Goal: Communication & Community: Participate in discussion

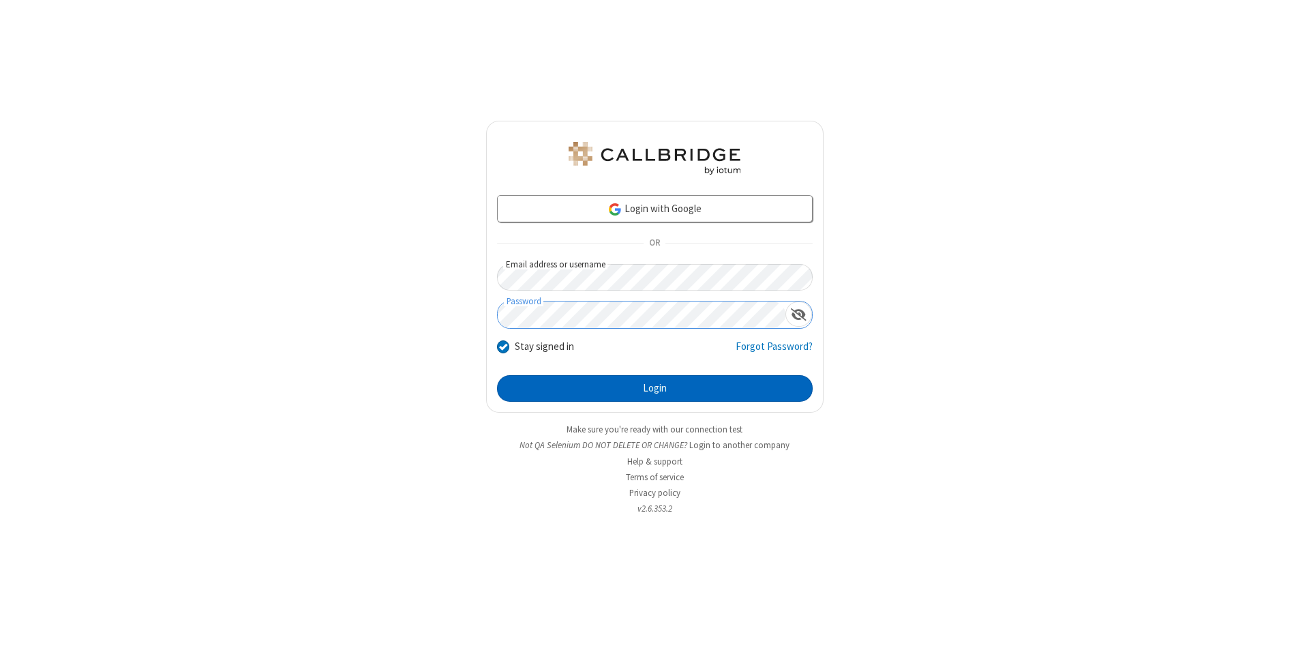
click at [655, 389] on button "Login" at bounding box center [655, 388] width 316 height 27
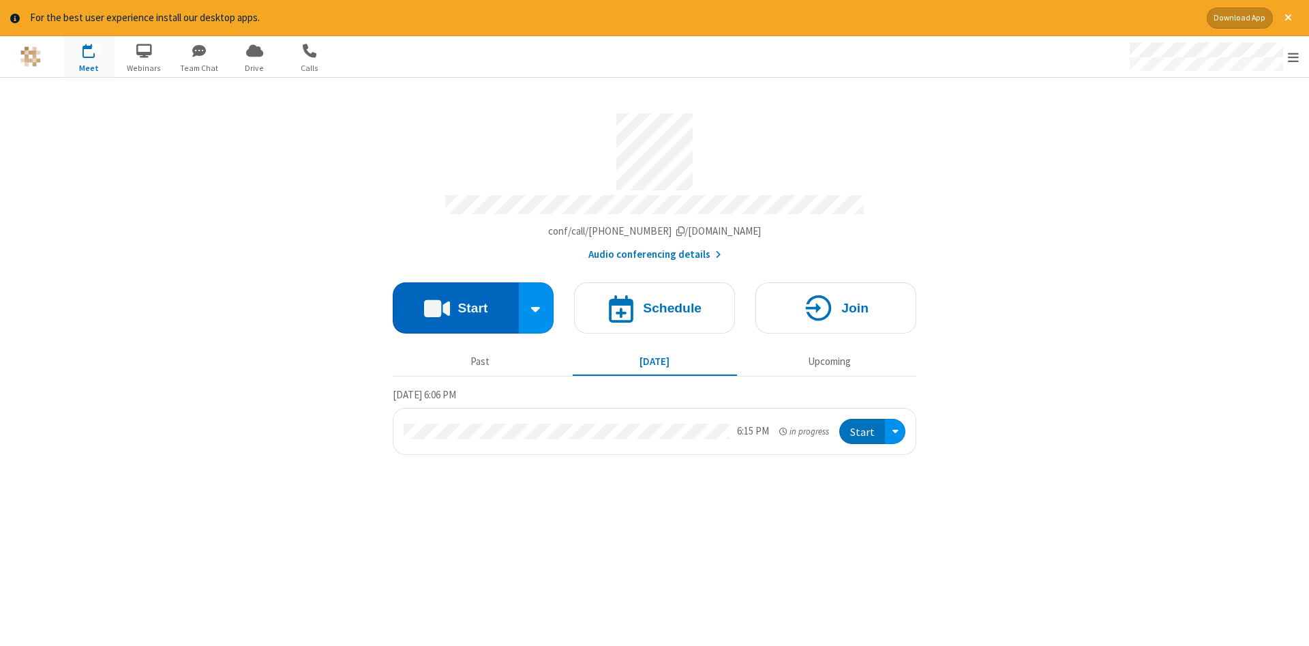
click at [456, 303] on button "Start" at bounding box center [456, 307] width 126 height 51
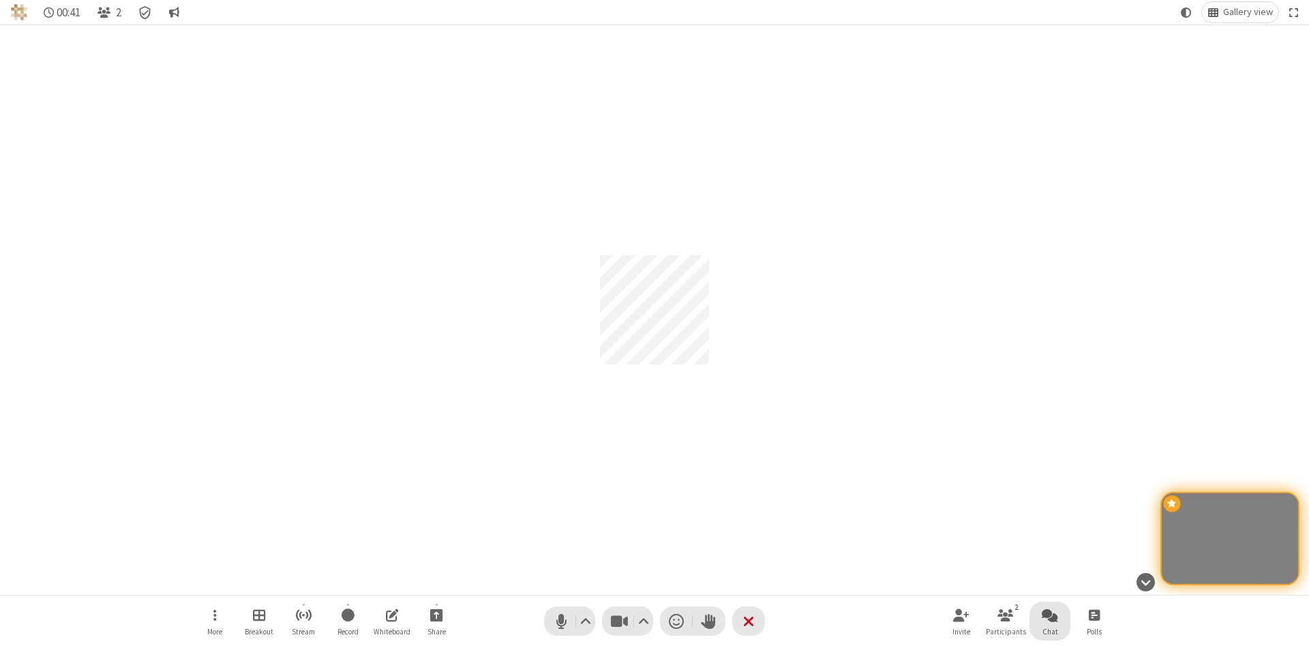
click at [1050, 614] on span "Open chat" at bounding box center [1050, 614] width 16 height 17
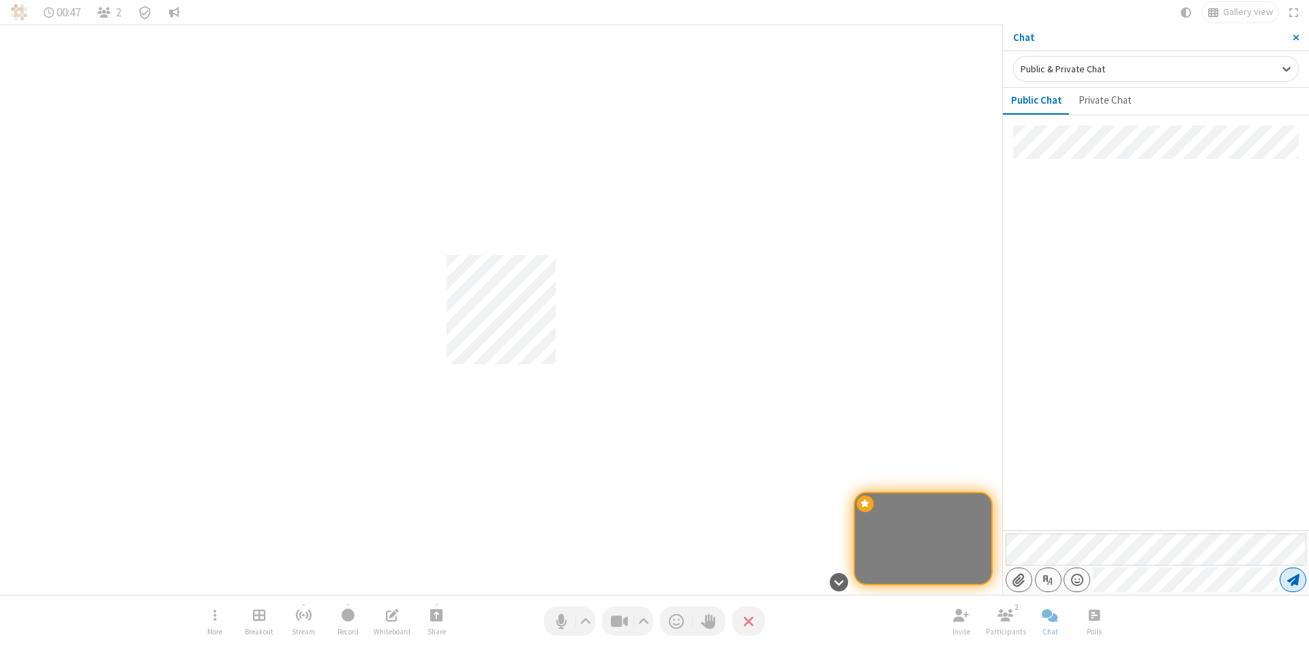
click at [1293, 580] on span "Send message" at bounding box center [1294, 580] width 12 height 14
